Goal: Task Accomplishment & Management: Manage account settings

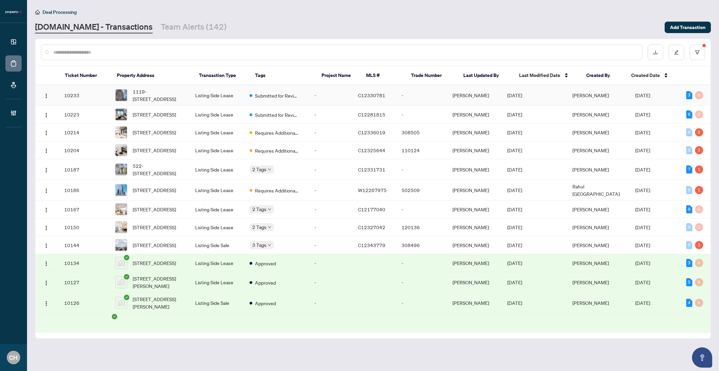
click at [447, 95] on td "-" at bounding box center [421, 95] width 51 height 21
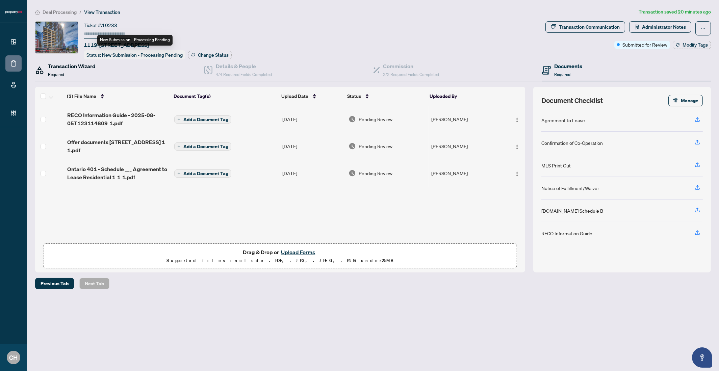
click at [80, 69] on h4 "Transaction Wizard" at bounding box center [72, 66] width 48 height 8
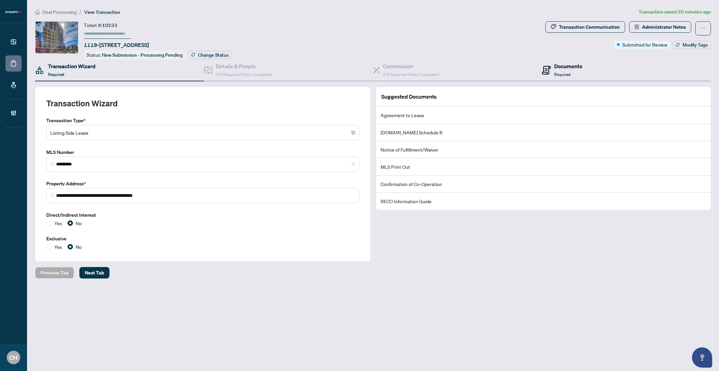
click at [552, 68] on div "Documents Required" at bounding box center [562, 70] width 40 height 16
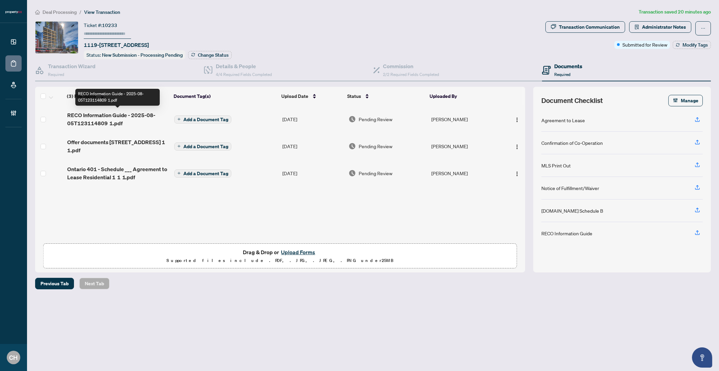
click at [139, 125] on span "RECO Information Guide - 2025-08-05T123114809 1.pdf" at bounding box center [118, 119] width 102 height 16
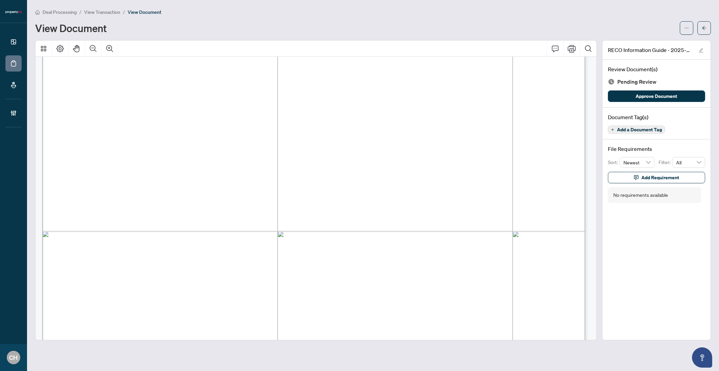
scroll to position [8736, 0]
click at [631, 133] on div "Document Tag(s) Add a Document Tag" at bounding box center [656, 124] width 108 height 32
click at [631, 130] on span "Add a Document Tag" at bounding box center [639, 129] width 45 height 5
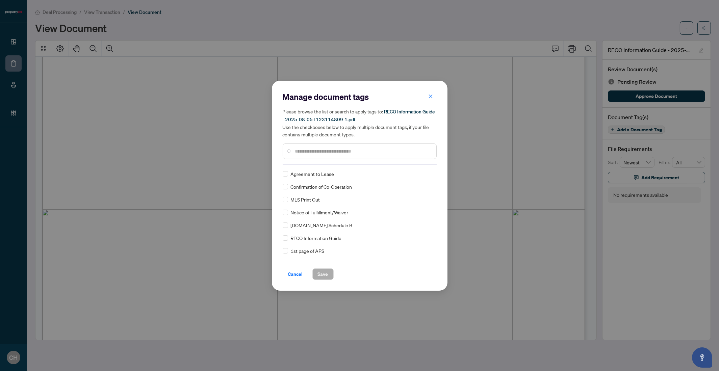
click at [289, 238] on div "RECO Information Guide" at bounding box center [358, 237] width 150 height 7
click at [321, 273] on span "Save" at bounding box center [323, 274] width 10 height 11
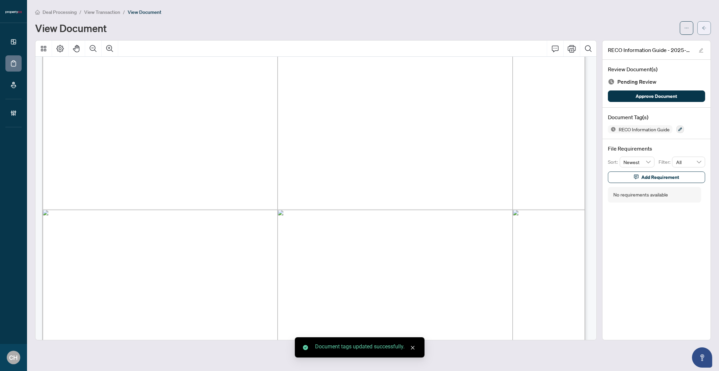
click at [704, 33] on button "button" at bounding box center [704, 28] width 14 height 14
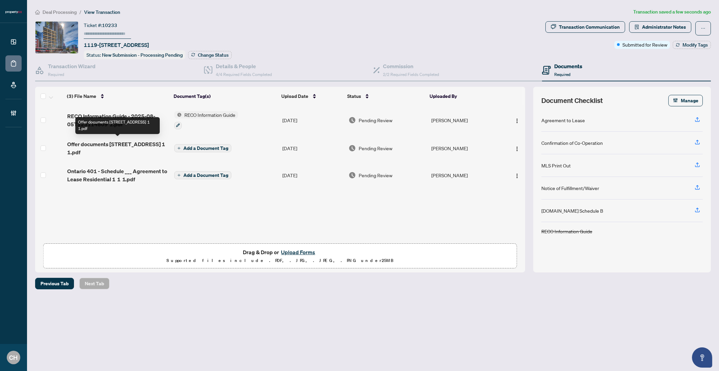
click at [73, 150] on span "Offer documents 438 King St W 1119 1 1.pdf" at bounding box center [118, 148] width 102 height 16
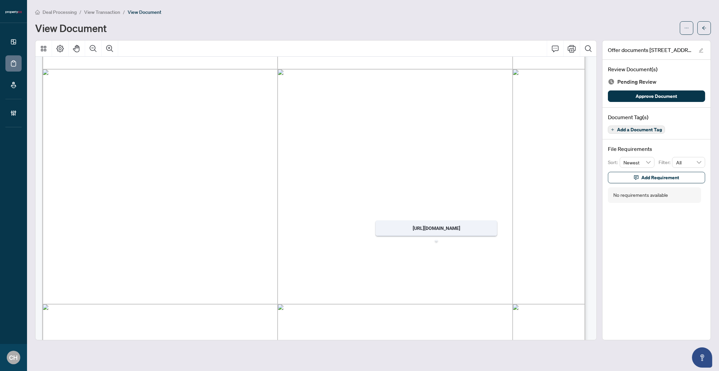
scroll to position [1639, 0]
click at [87, 46] on button "Zoom Out" at bounding box center [93, 49] width 16 height 16
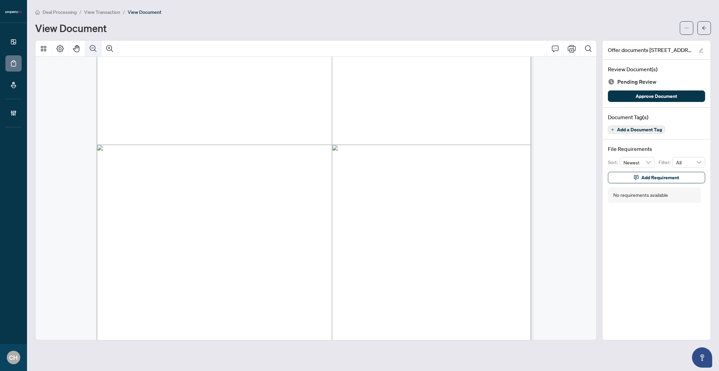
click at [87, 46] on button "Zoom Out" at bounding box center [93, 49] width 16 height 16
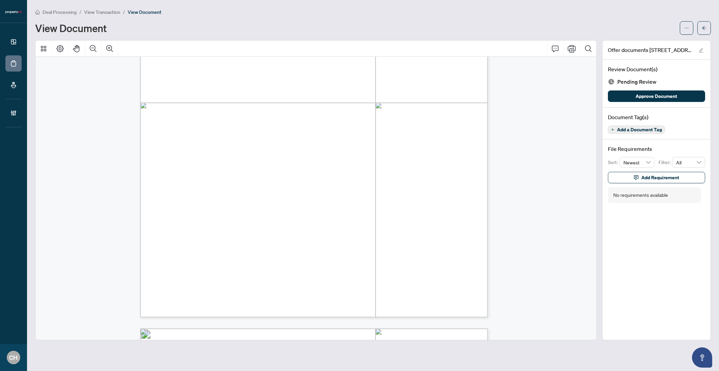
scroll to position [1475, 0]
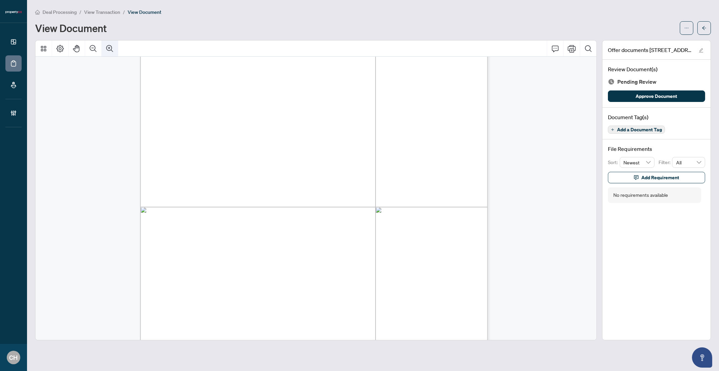
click at [113, 49] on icon "Zoom In" at bounding box center [110, 49] width 8 height 8
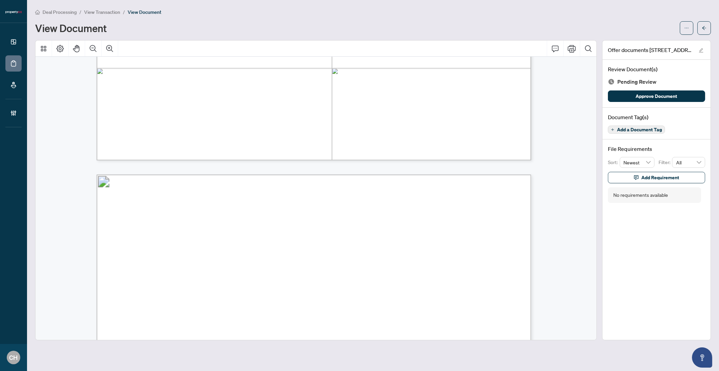
scroll to position [1672, 0]
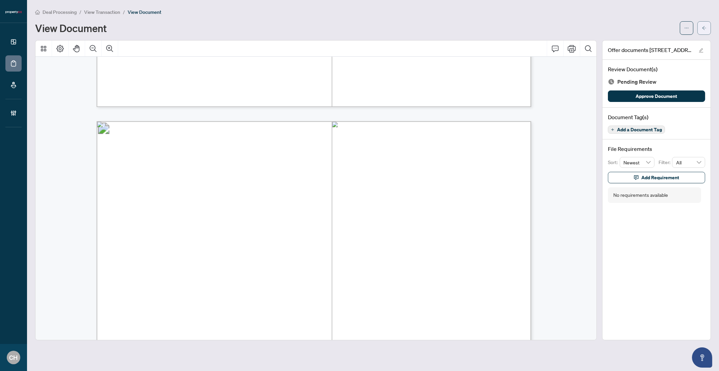
click at [710, 24] on button "button" at bounding box center [704, 28] width 14 height 14
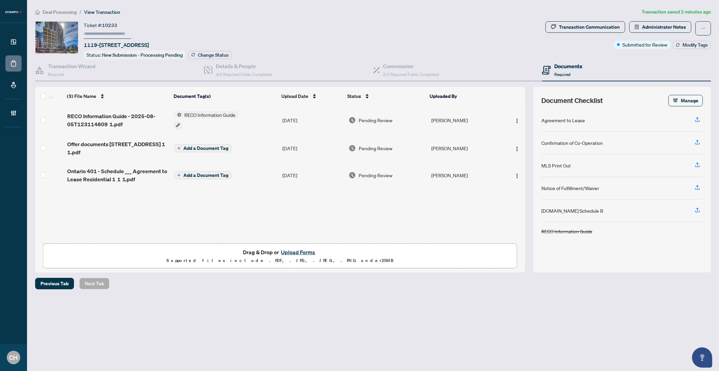
click at [127, 179] on span "Ontario 401 - Schedule ___ Agreement to Lease Residential 1 1 1.pdf" at bounding box center [118, 175] width 102 height 16
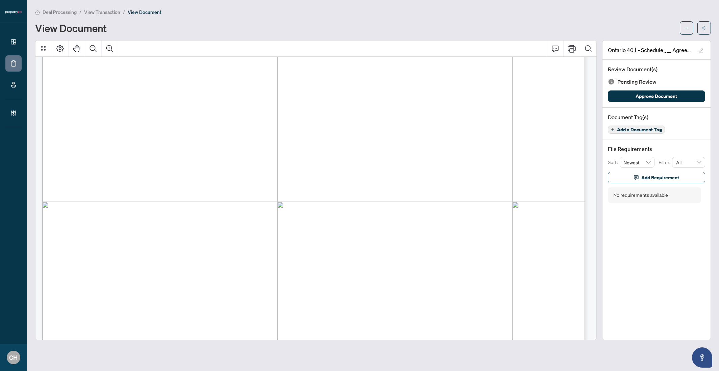
scroll to position [97, 0]
click at [88, 47] on button "Zoom Out" at bounding box center [93, 49] width 16 height 16
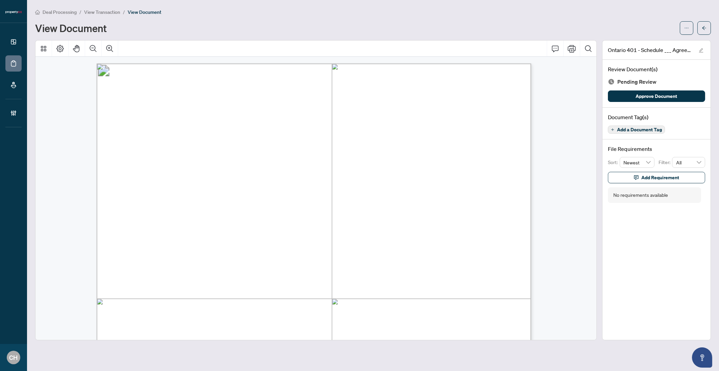
scroll to position [292, 0]
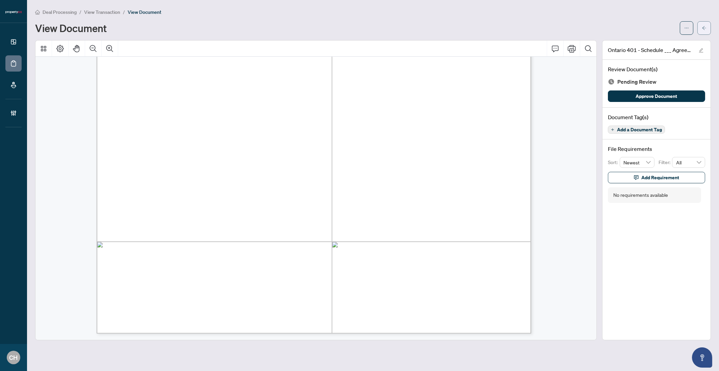
click at [702, 30] on icon "arrow-left" at bounding box center [704, 28] width 5 height 5
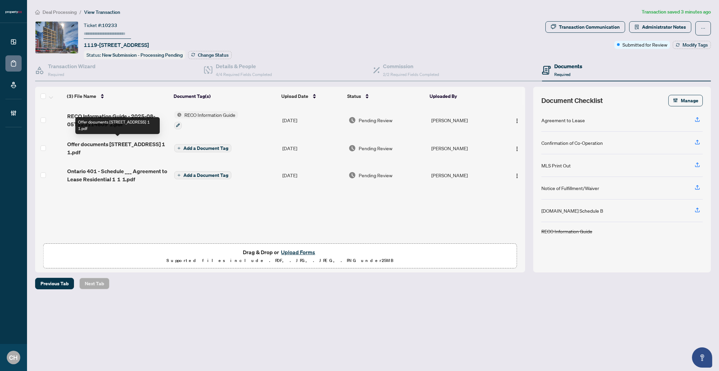
click at [139, 154] on span "Offer documents 438 King St W 1119 1 1.pdf" at bounding box center [118, 148] width 102 height 16
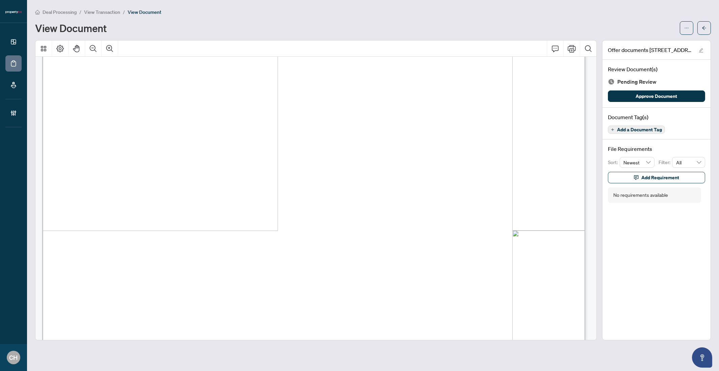
scroll to position [143, 0]
click at [92, 47] on icon "Zoom Out" at bounding box center [93, 48] width 7 height 7
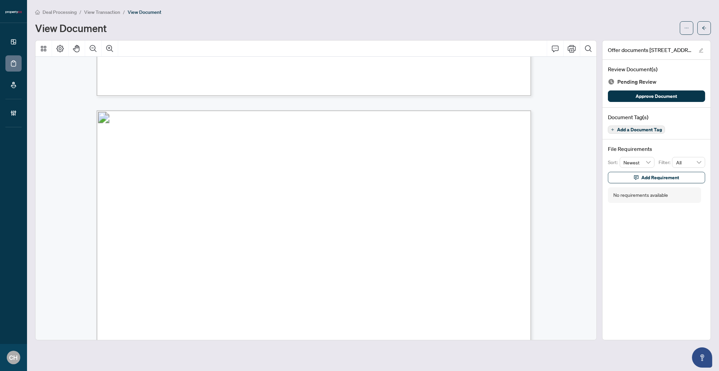
scroll to position [1304, 0]
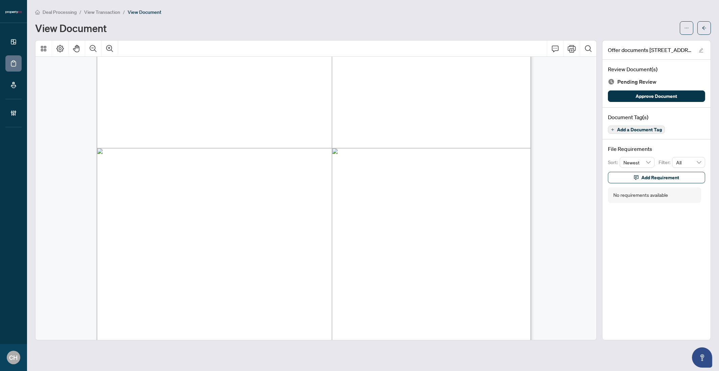
drag, startPoint x: 128, startPoint y: 208, endPoint x: 176, endPoint y: 208, distance: 47.9
click at [706, 28] on button "button" at bounding box center [704, 28] width 14 height 14
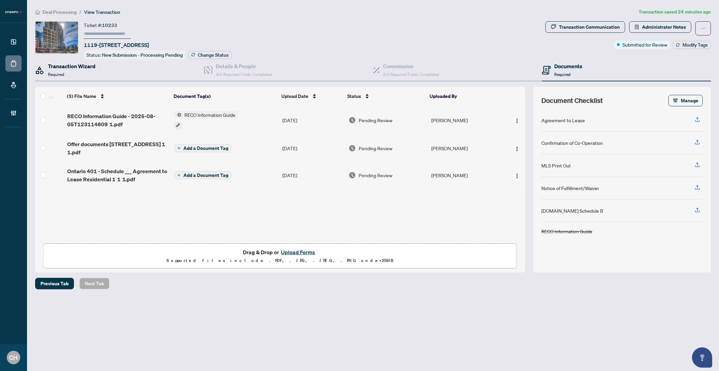
click at [68, 68] on h4 "Transaction Wizard" at bounding box center [72, 66] width 48 height 8
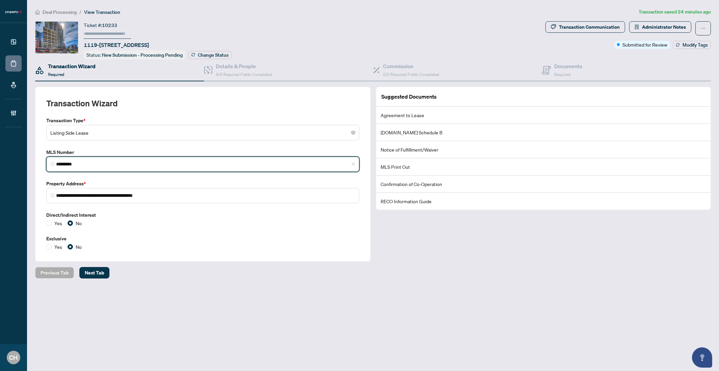
click at [68, 161] on input "*********" at bounding box center [205, 164] width 299 height 7
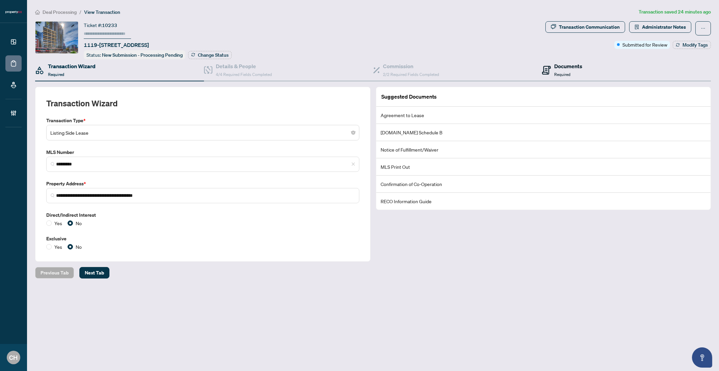
click at [574, 69] on h4 "Documents" at bounding box center [568, 66] width 28 height 8
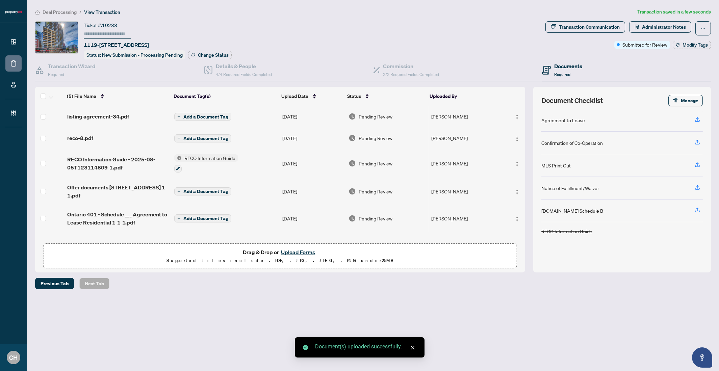
click at [191, 189] on span "Add a Document Tag" at bounding box center [205, 191] width 45 height 5
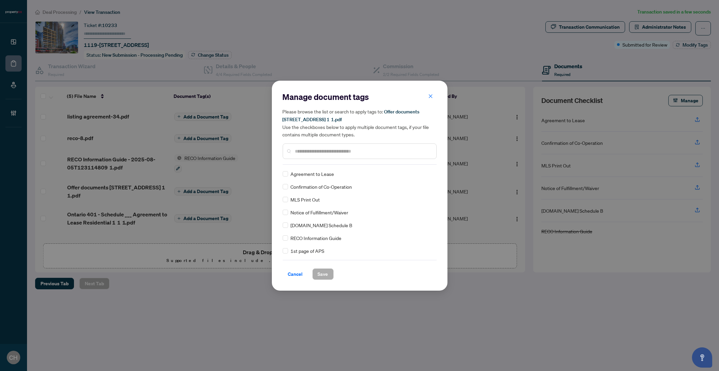
click at [324, 152] on input "text" at bounding box center [363, 151] width 136 height 7
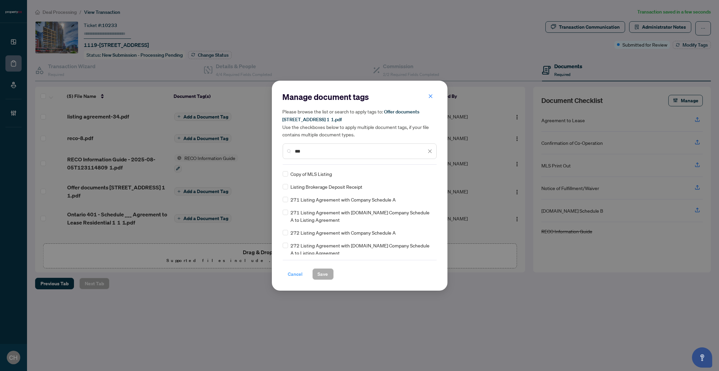
type input "***"
click at [292, 271] on span "Cancel" at bounding box center [295, 274] width 15 height 11
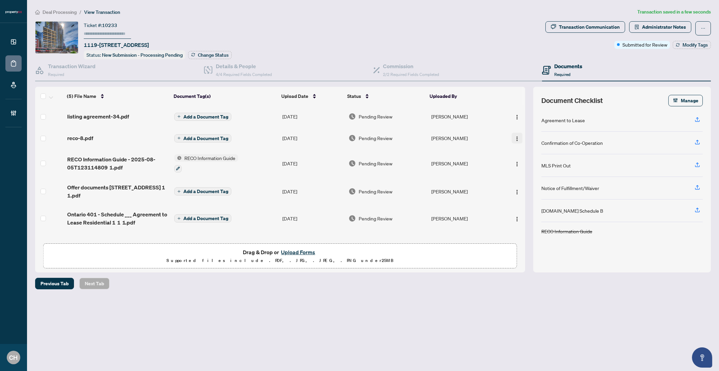
click at [514, 137] on img "button" at bounding box center [516, 138] width 5 height 5
click at [550, 218] on span "Archive" at bounding box center [547, 214] width 64 height 7
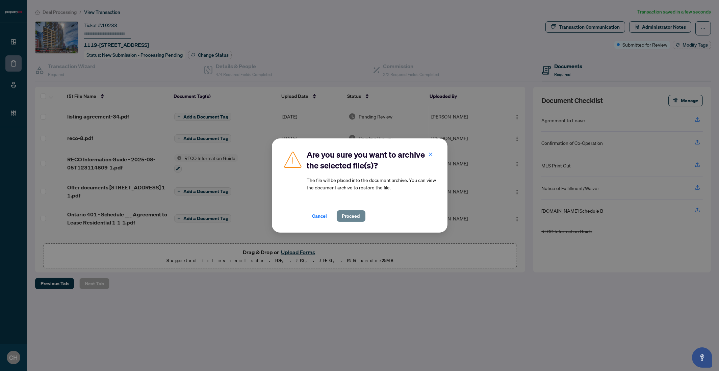
click at [352, 215] on span "Proceed" at bounding box center [351, 216] width 18 height 11
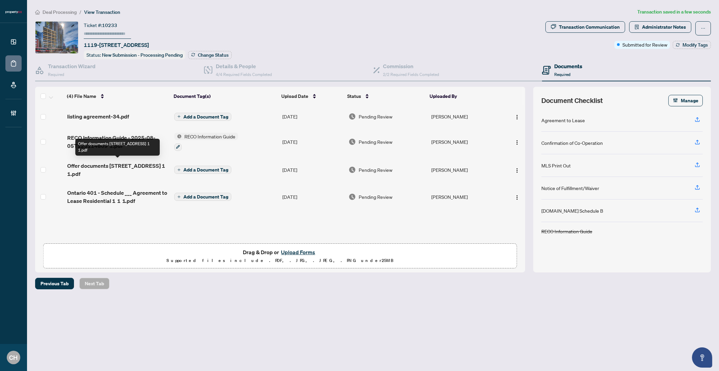
click at [114, 162] on span "Offer documents 438 King St W 1119 1 1.pdf" at bounding box center [118, 170] width 102 height 16
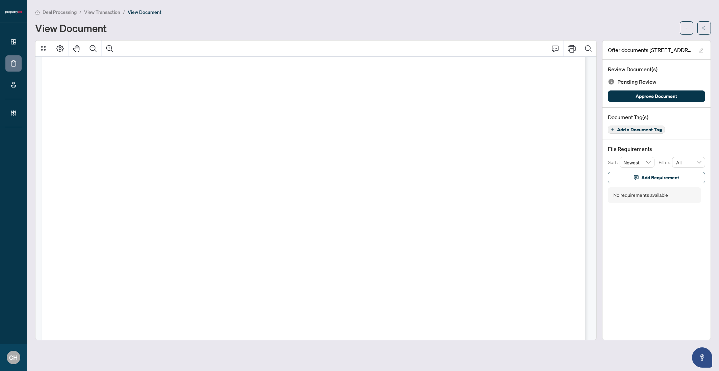
scroll to position [4463, 0]
click at [651, 130] on span "Add a Document Tag" at bounding box center [639, 129] width 45 height 5
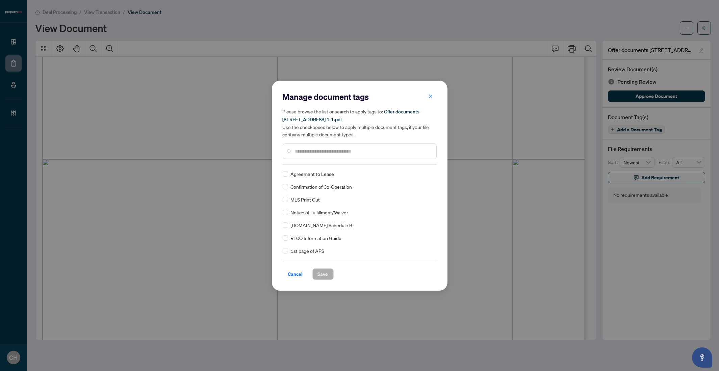
click at [364, 151] on input "text" at bounding box center [363, 151] width 136 height 7
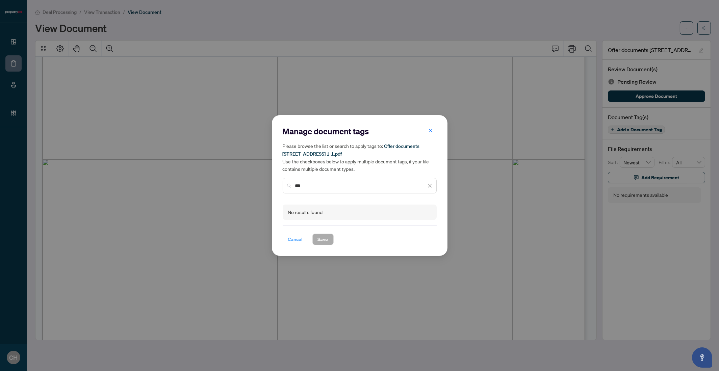
type input "***"
click at [301, 236] on span "Cancel" at bounding box center [295, 239] width 15 height 11
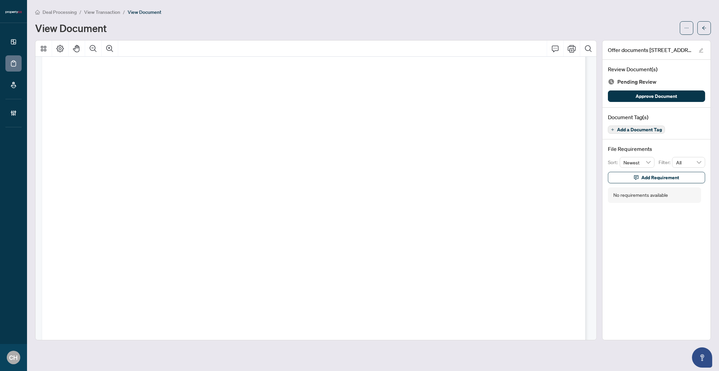
scroll to position [0, 0]
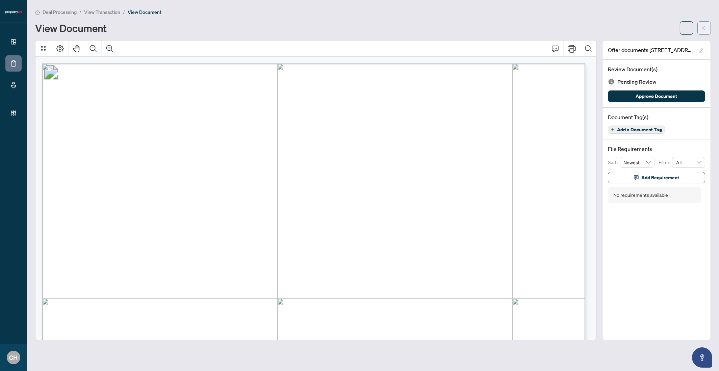
click at [703, 27] on icon "arrow-left" at bounding box center [704, 28] width 4 height 4
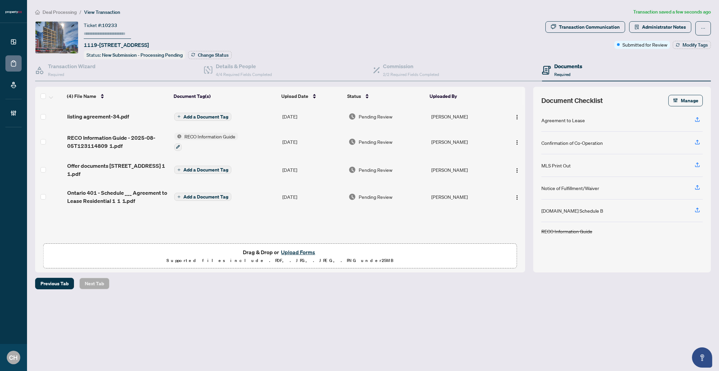
click at [212, 116] on span "Add a Document Tag" at bounding box center [205, 116] width 45 height 5
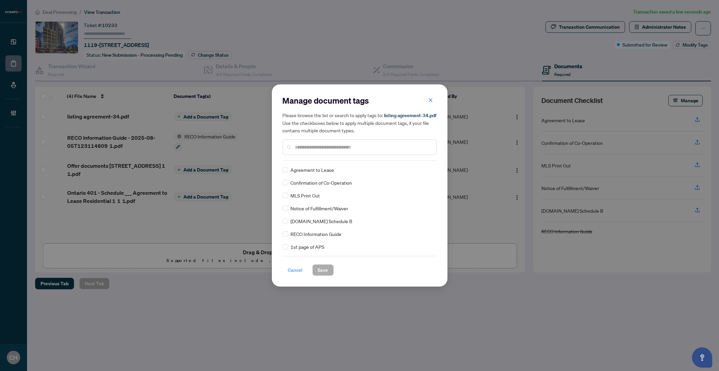
click at [304, 268] on button "Cancel" at bounding box center [296, 269] width 26 height 11
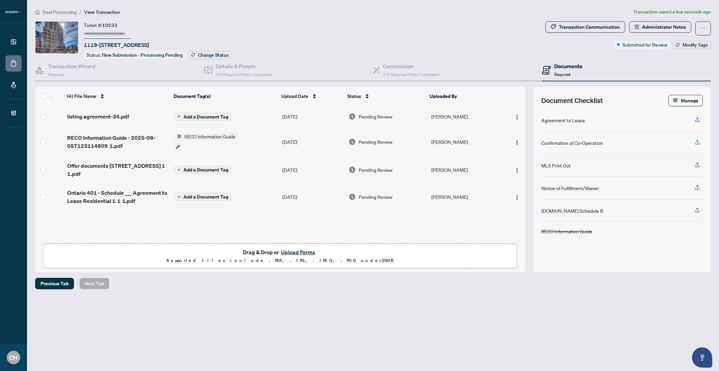
click at [111, 122] on td "listing agreement-34.pdf" at bounding box center [117, 117] width 107 height 22
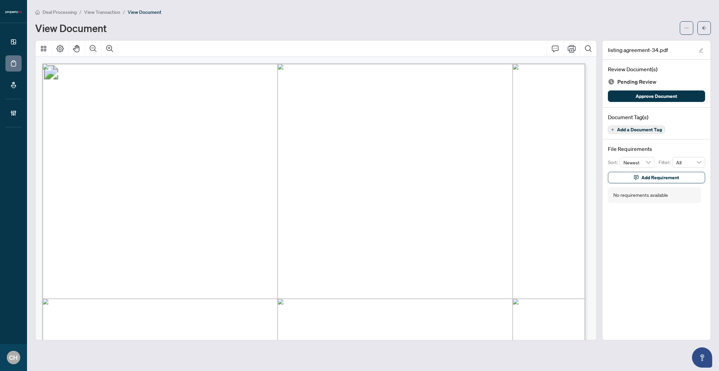
click at [635, 128] on span "Add a Document Tag" at bounding box center [639, 129] width 45 height 5
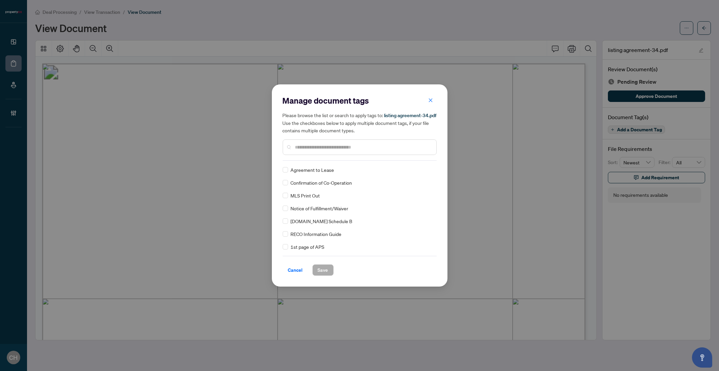
click at [296, 267] on span "Cancel" at bounding box center [295, 270] width 15 height 11
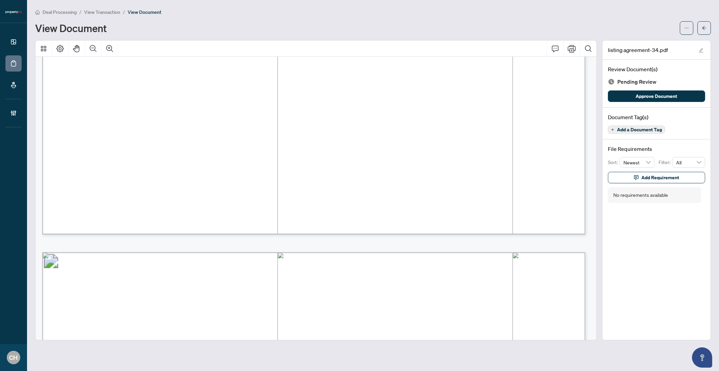
scroll to position [1974, 0]
click at [629, 130] on span "Add a Document Tag" at bounding box center [639, 129] width 45 height 5
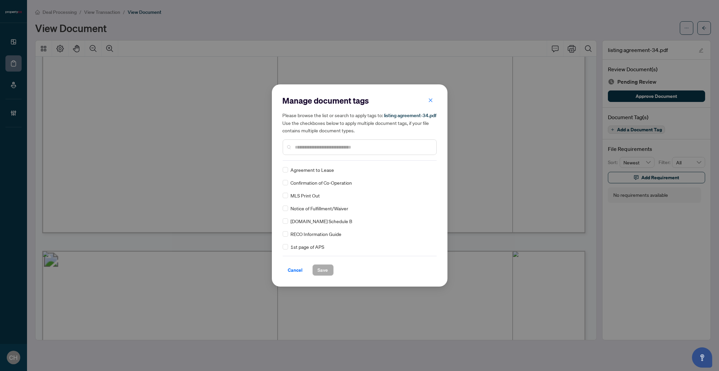
click at [333, 150] on input "text" at bounding box center [363, 147] width 136 height 7
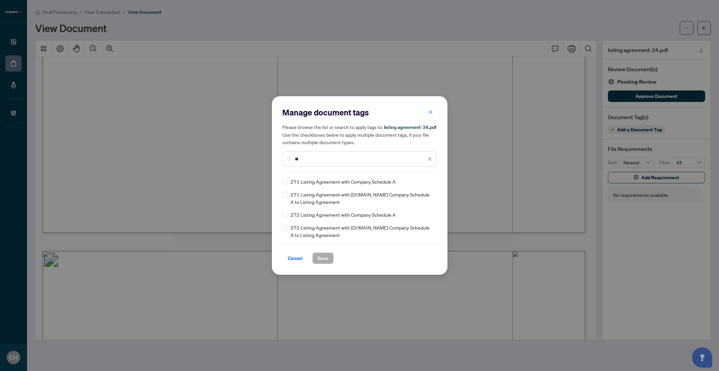
type input "**"
click at [326, 257] on span "Save" at bounding box center [323, 258] width 10 height 11
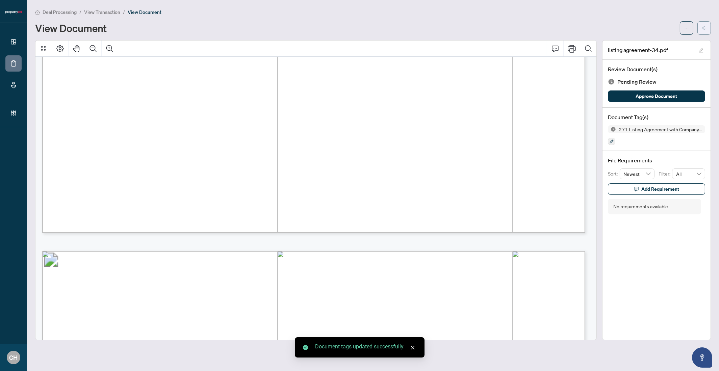
click at [708, 25] on button "button" at bounding box center [704, 28] width 14 height 14
